Goal: Task Accomplishment & Management: Complete application form

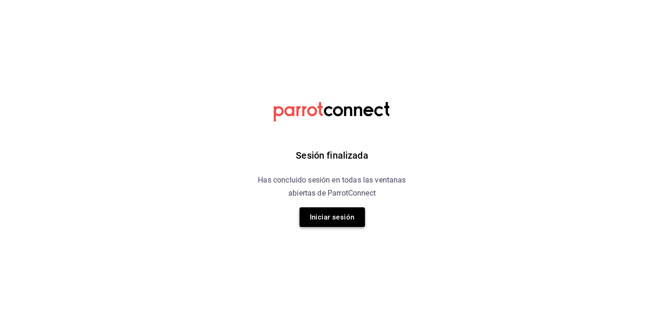
click at [325, 218] on button "Iniciar sesión" at bounding box center [331, 217] width 65 height 20
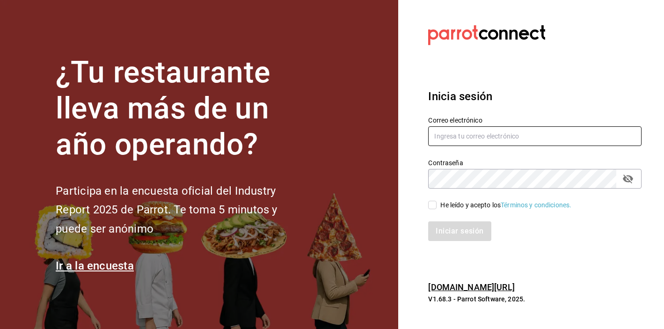
click at [466, 129] on input "text" at bounding box center [534, 136] width 213 height 20
type input "[EMAIL_ADDRESS][DOMAIN_NAME]"
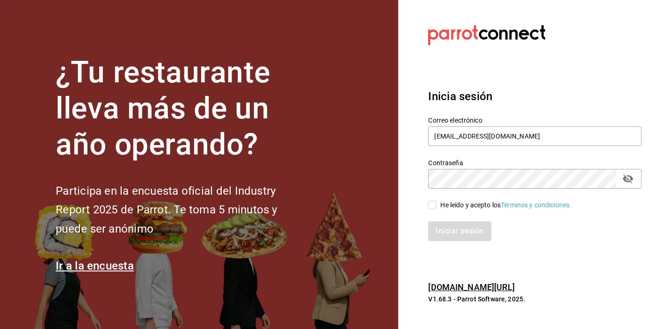
click at [626, 174] on icon "passwordField" at bounding box center [627, 178] width 11 height 11
click at [429, 207] on input "He leído y acepto los Términos y condiciones." at bounding box center [432, 205] width 8 height 8
checkbox input "true"
click at [446, 231] on button "Iniciar sesión" at bounding box center [460, 231] width 64 height 20
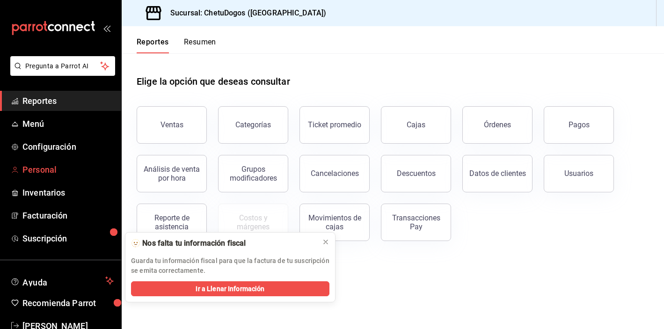
click at [66, 163] on span "Personal" at bounding box center [67, 169] width 91 height 13
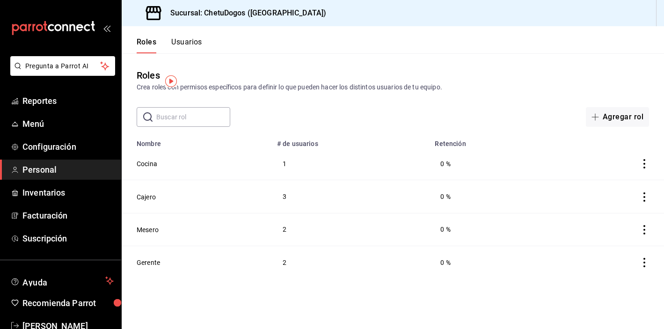
click at [188, 48] on button "Usuarios" at bounding box center [186, 45] width 31 height 16
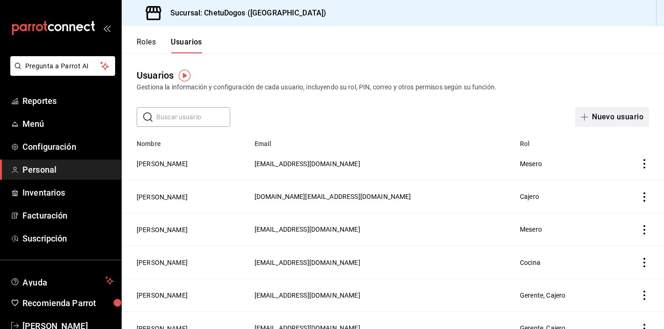
click at [600, 120] on button "Nuevo usuario" at bounding box center [612, 117] width 74 height 20
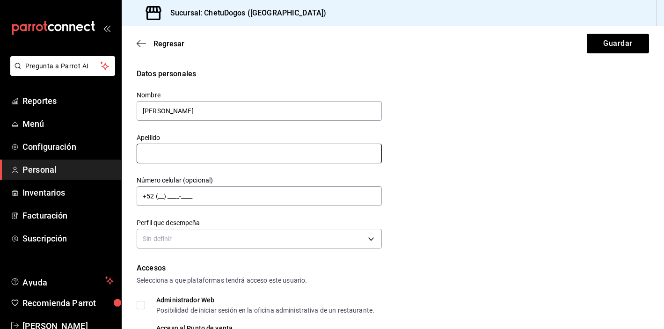
type input "Paola Margarita"
click at [184, 154] on input "text" at bounding box center [259, 154] width 245 height 20
type input "p"
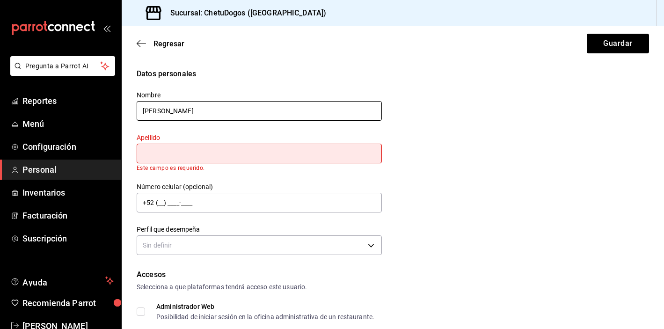
click at [173, 111] on input "Paola Margarita" at bounding box center [259, 111] width 245 height 20
type input "Paola"
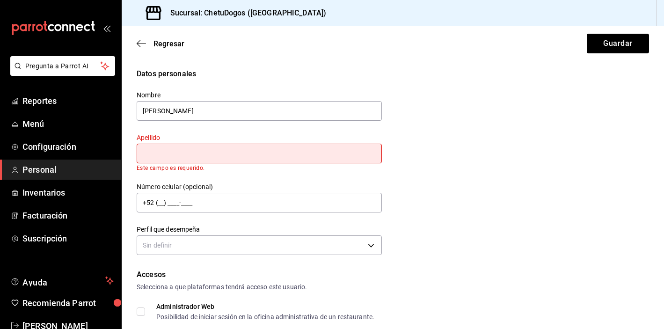
click at [175, 151] on input "text" at bounding box center [259, 154] width 245 height 20
type input "Pinacho"
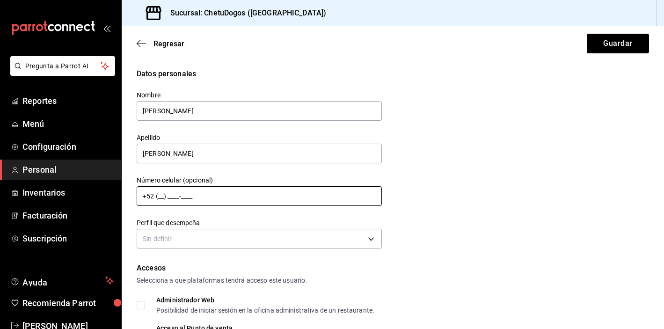
click at [166, 202] on input "+52 (__) ____-____" at bounding box center [259, 196] width 245 height 20
type input "+52 (98) 3119-4000"
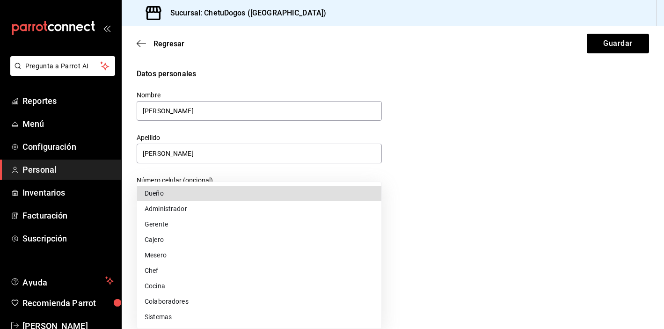
click at [209, 239] on body "Pregunta a Parrot AI Reportes Menú Configuración Personal Inventarios Facturaci…" at bounding box center [332, 164] width 664 height 329
click at [184, 255] on li "Mesero" at bounding box center [259, 254] width 244 height 15
type input "WAITER"
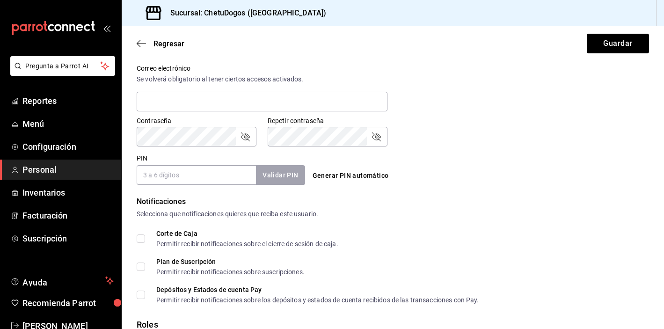
scroll to position [301, 0]
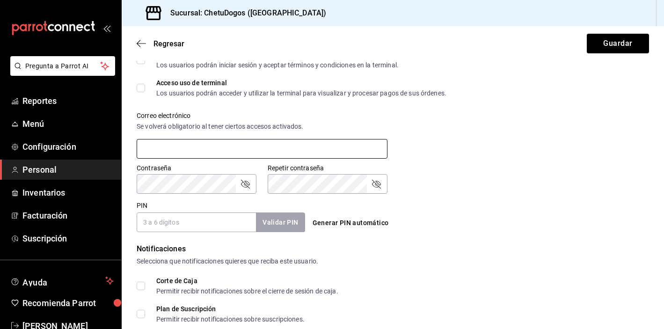
click at [173, 146] on input "text" at bounding box center [262, 149] width 251 height 20
type input "p"
type input "margaritapaola2@gmail.com"
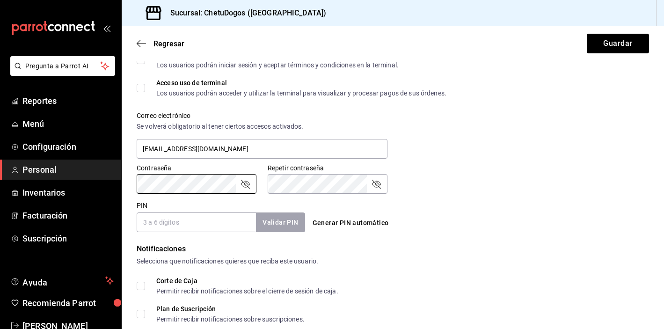
click at [214, 211] on div "PIN Validar PIN ​" at bounding box center [221, 216] width 168 height 31
click at [197, 218] on input "PIN" at bounding box center [196, 222] width 119 height 20
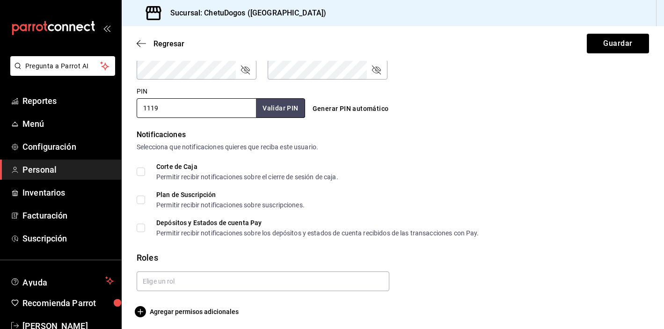
scroll to position [419, 0]
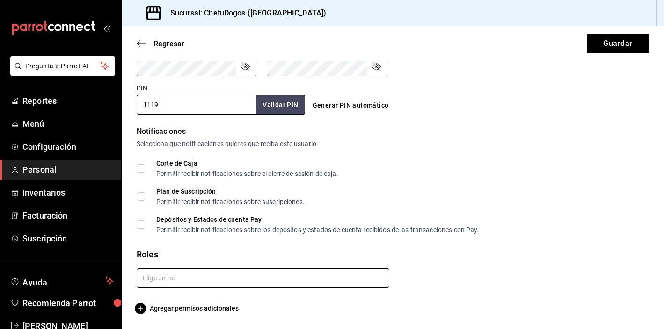
type input "1119"
click at [169, 281] on input "text" at bounding box center [263, 278] width 253 height 20
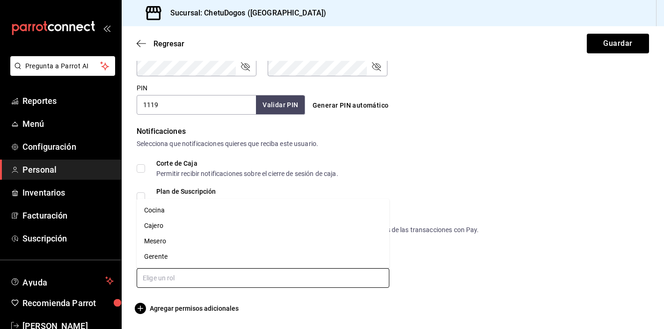
click at [173, 238] on li "Mesero" at bounding box center [263, 240] width 253 height 15
checkbox input "true"
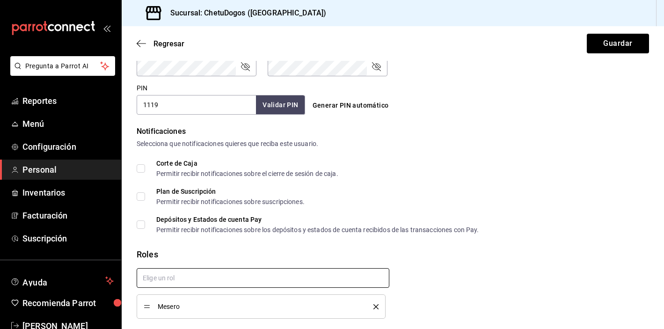
scroll to position [449, 0]
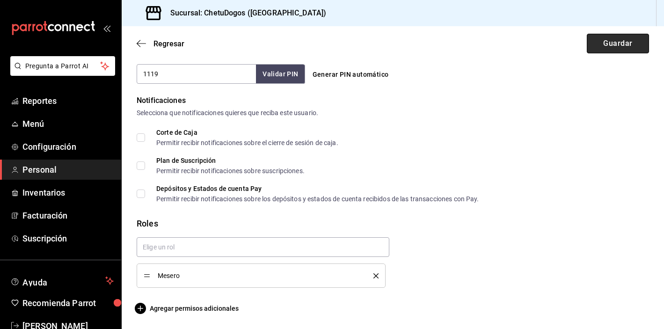
click at [634, 37] on button "Guardar" at bounding box center [617, 44] width 62 height 20
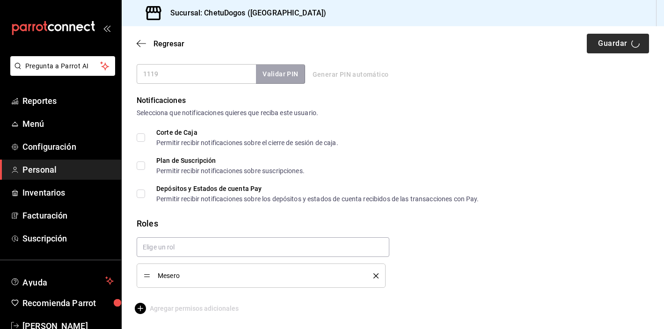
scroll to position [47, 0]
